Goal: Information Seeking & Learning: Learn about a topic

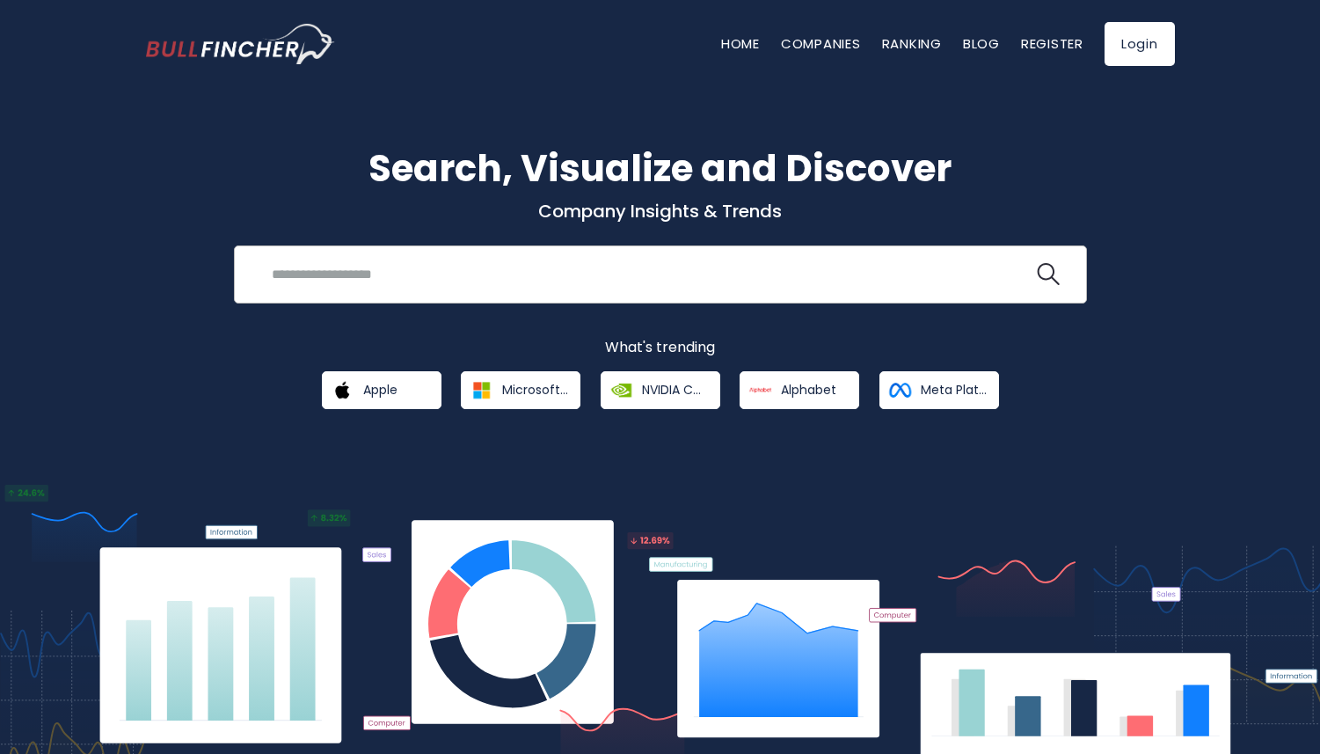
click at [511, 277] on input "search" at bounding box center [647, 274] width 772 height 33
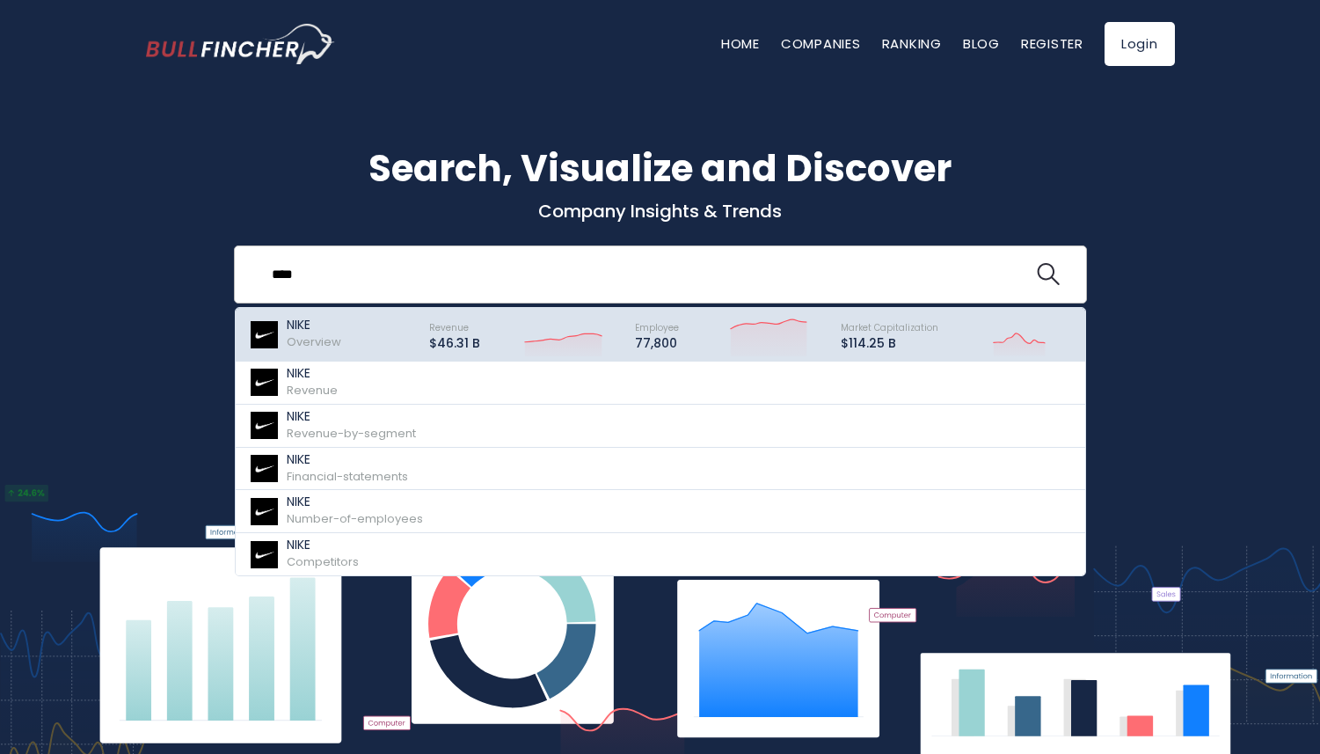
type input "****"
click at [342, 337] on div "NIKE Overview" at bounding box center [331, 334] width 165 height 44
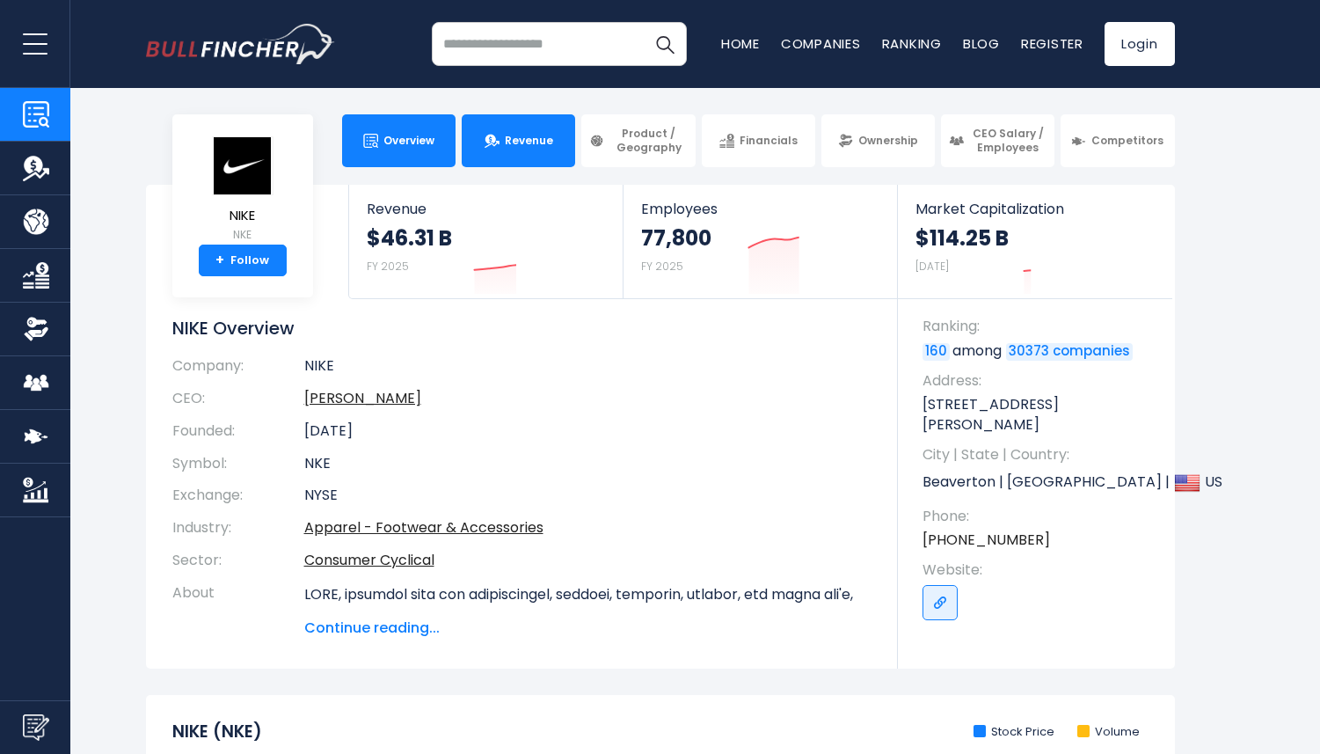
click at [518, 150] on link "Revenue" at bounding box center [518, 140] width 113 height 53
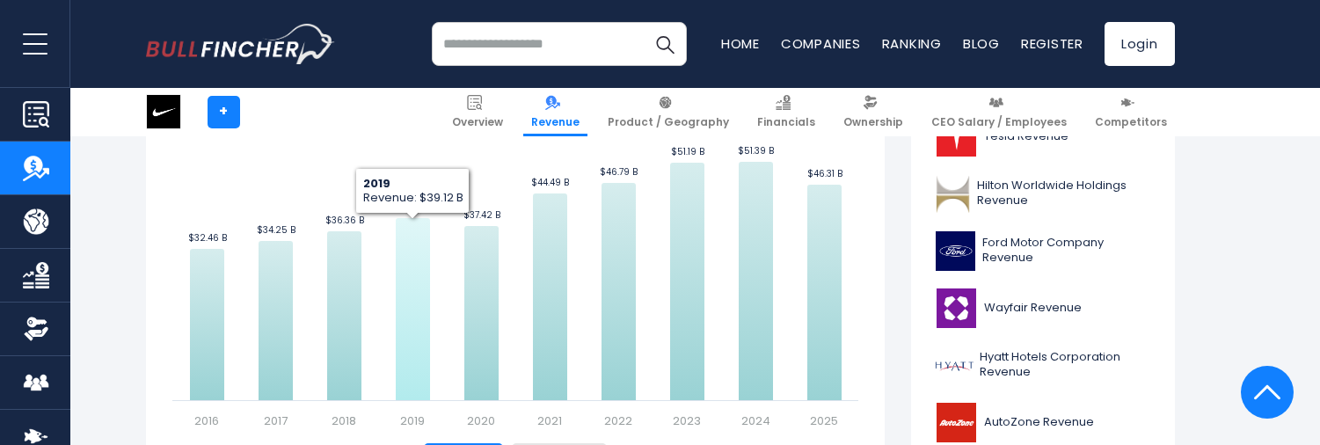
scroll to position [589, 0]
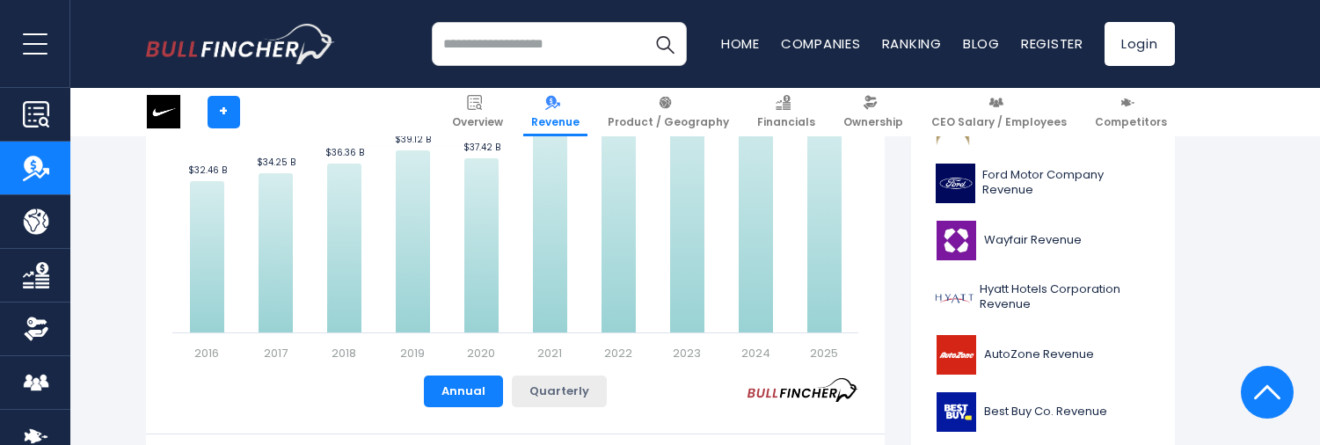
click at [557, 378] on button "Quarterly" at bounding box center [559, 392] width 95 height 32
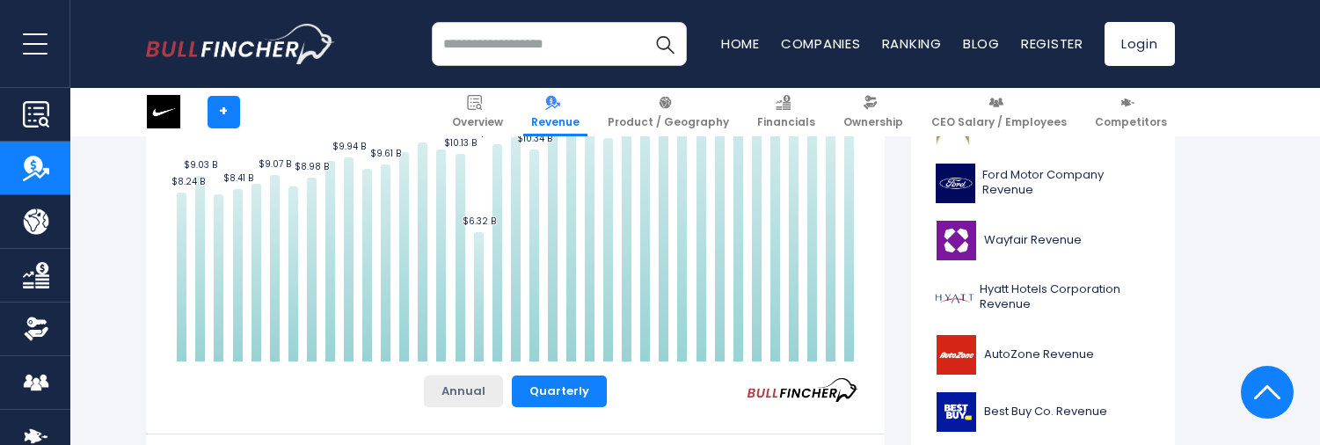
click at [486, 391] on button "Annual" at bounding box center [463, 392] width 79 height 32
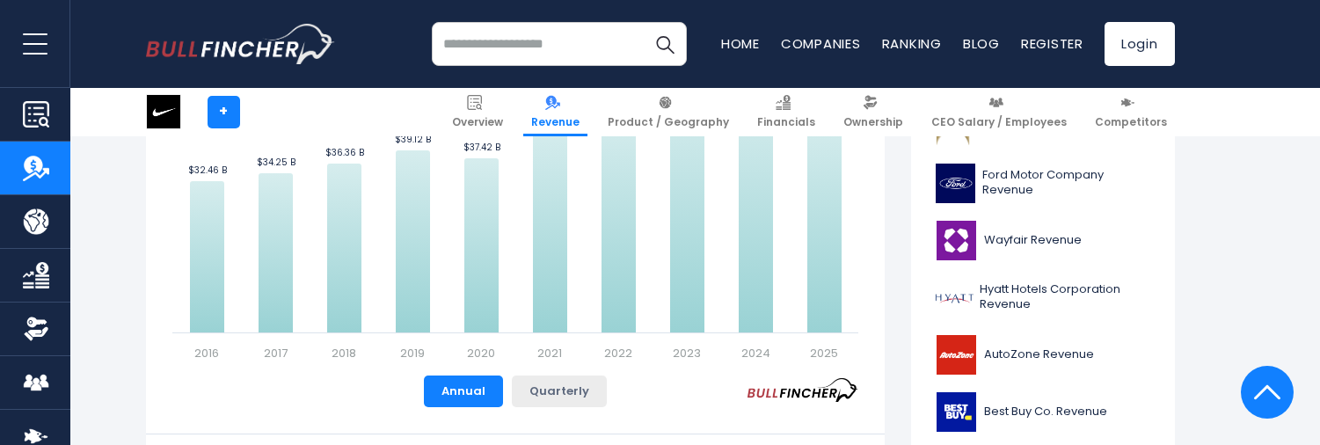
click at [567, 388] on button "Quarterly" at bounding box center [559, 392] width 95 height 32
